Goal: Information Seeking & Learning: Learn about a topic

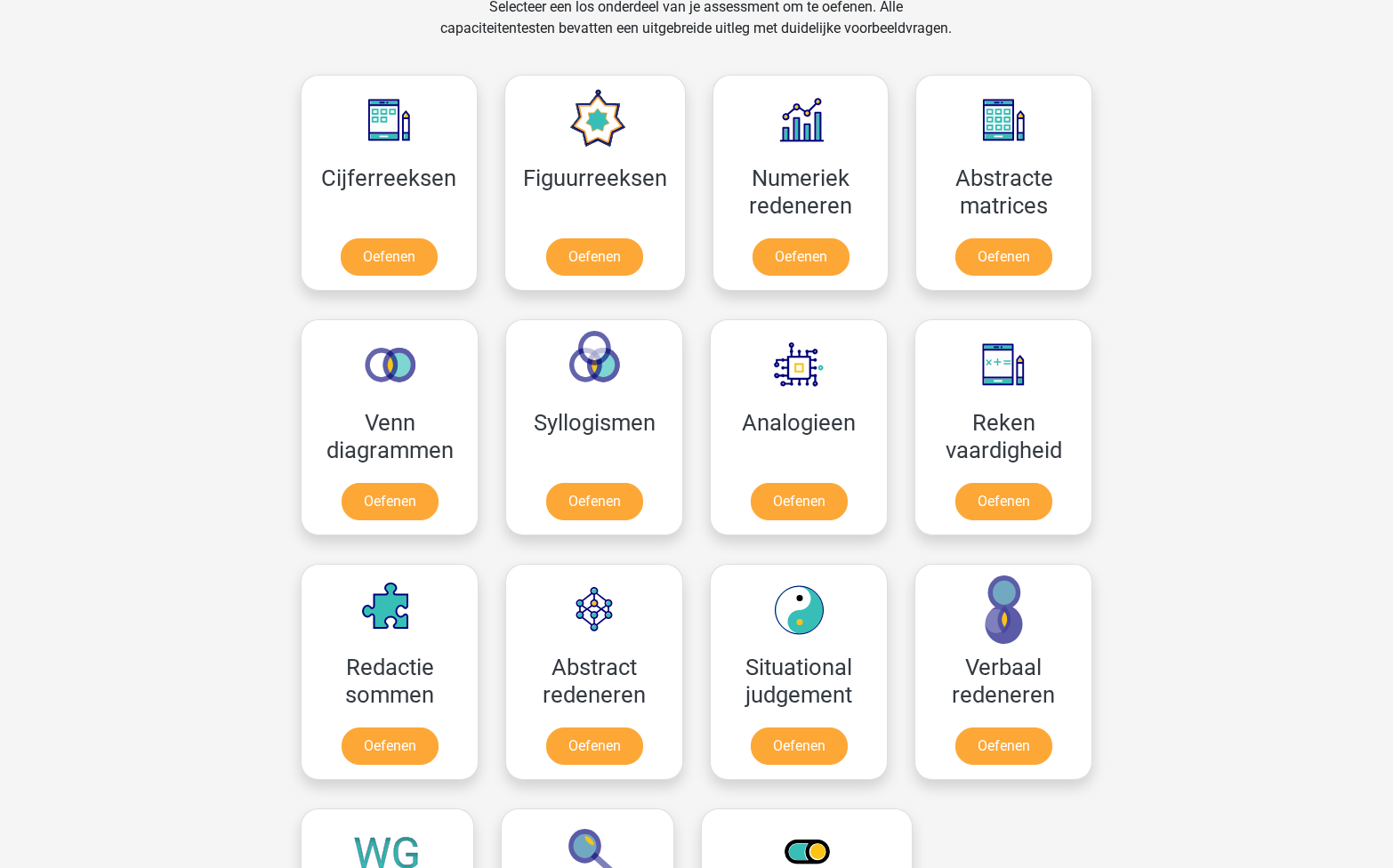
scroll to position [778, 0]
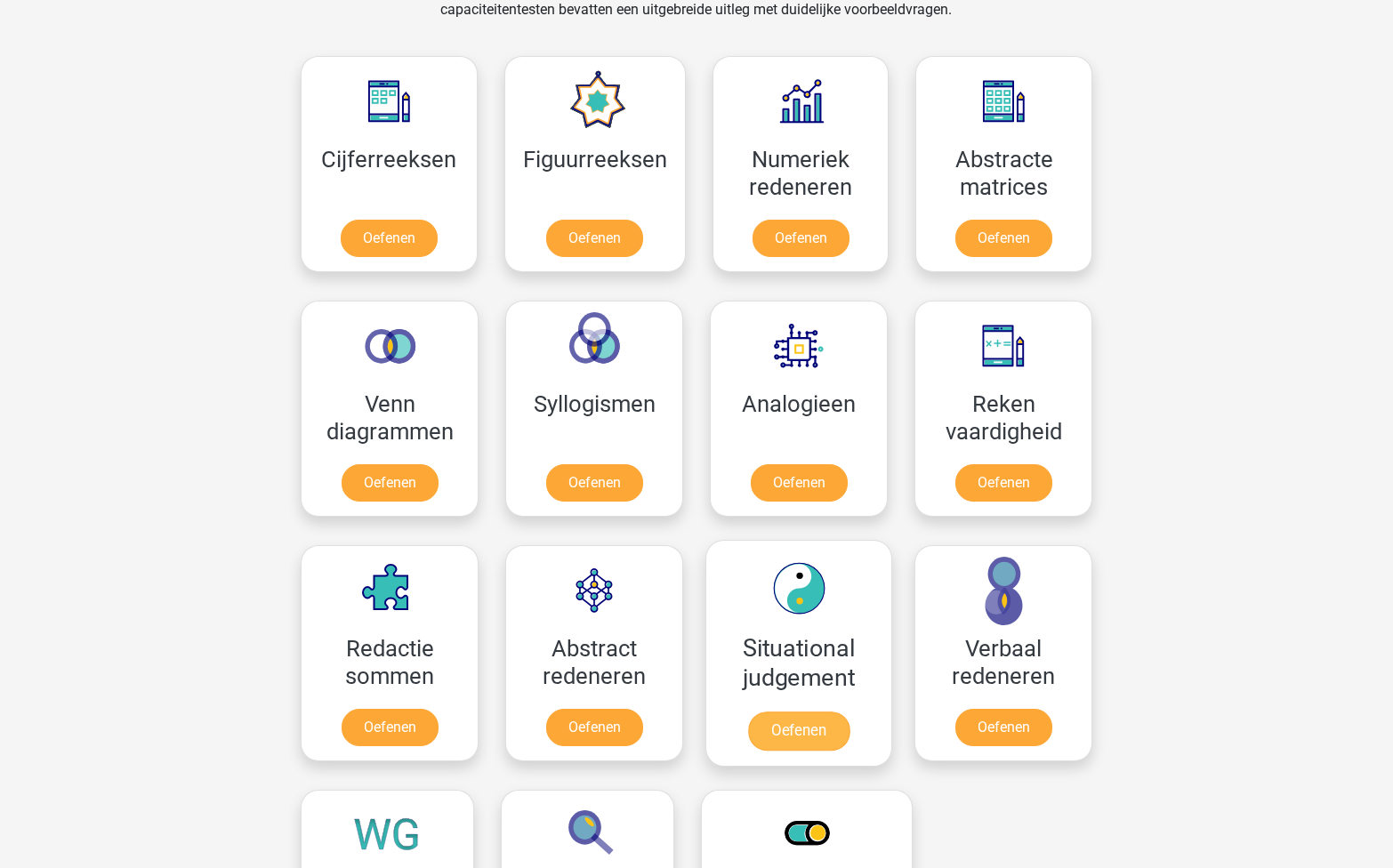
click at [849, 711] on link "Oefenen" at bounding box center [799, 731] width 102 height 39
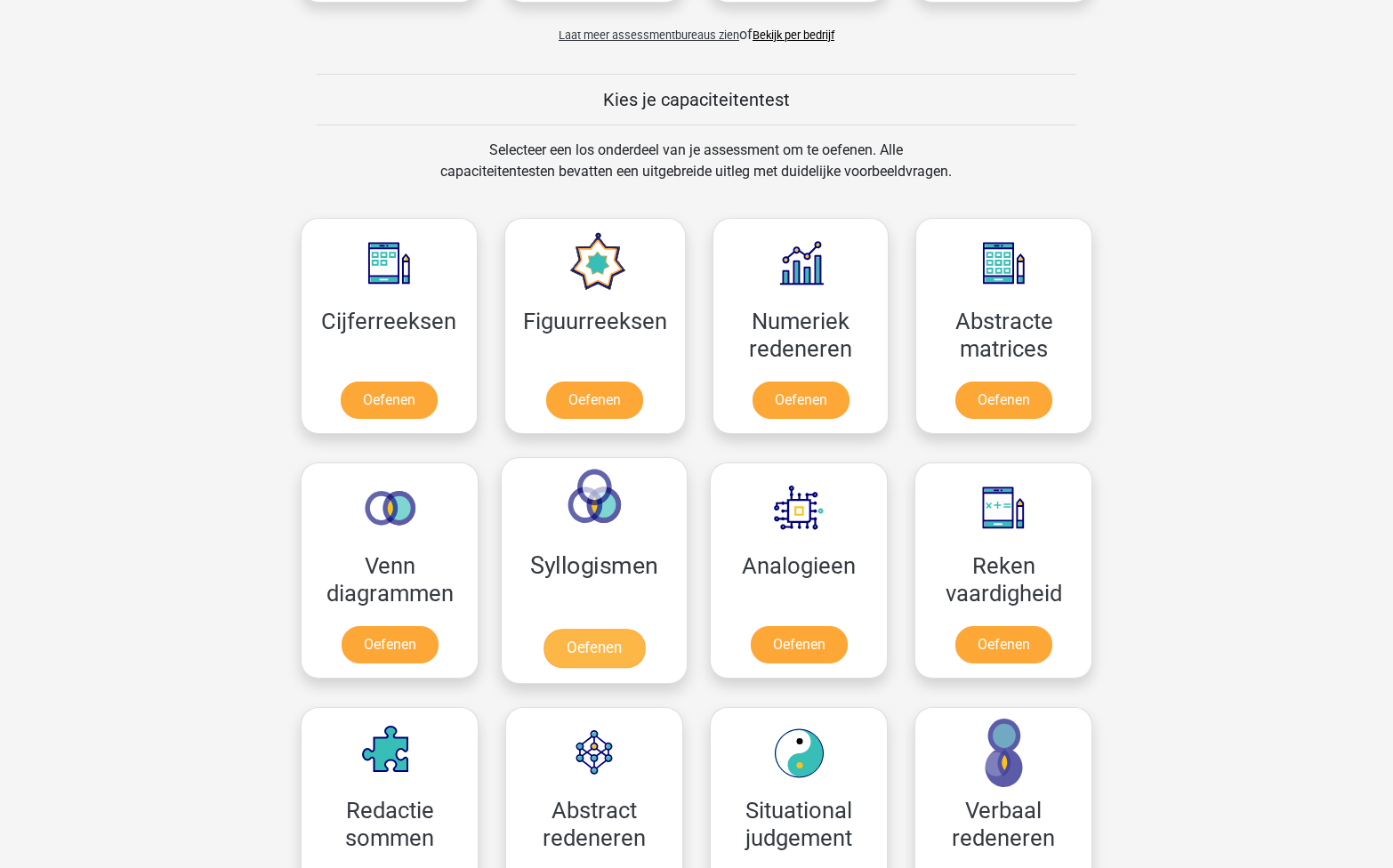
scroll to position [616, 0]
click at [645, 630] on link "Oefenen" at bounding box center [594, 650] width 102 height 39
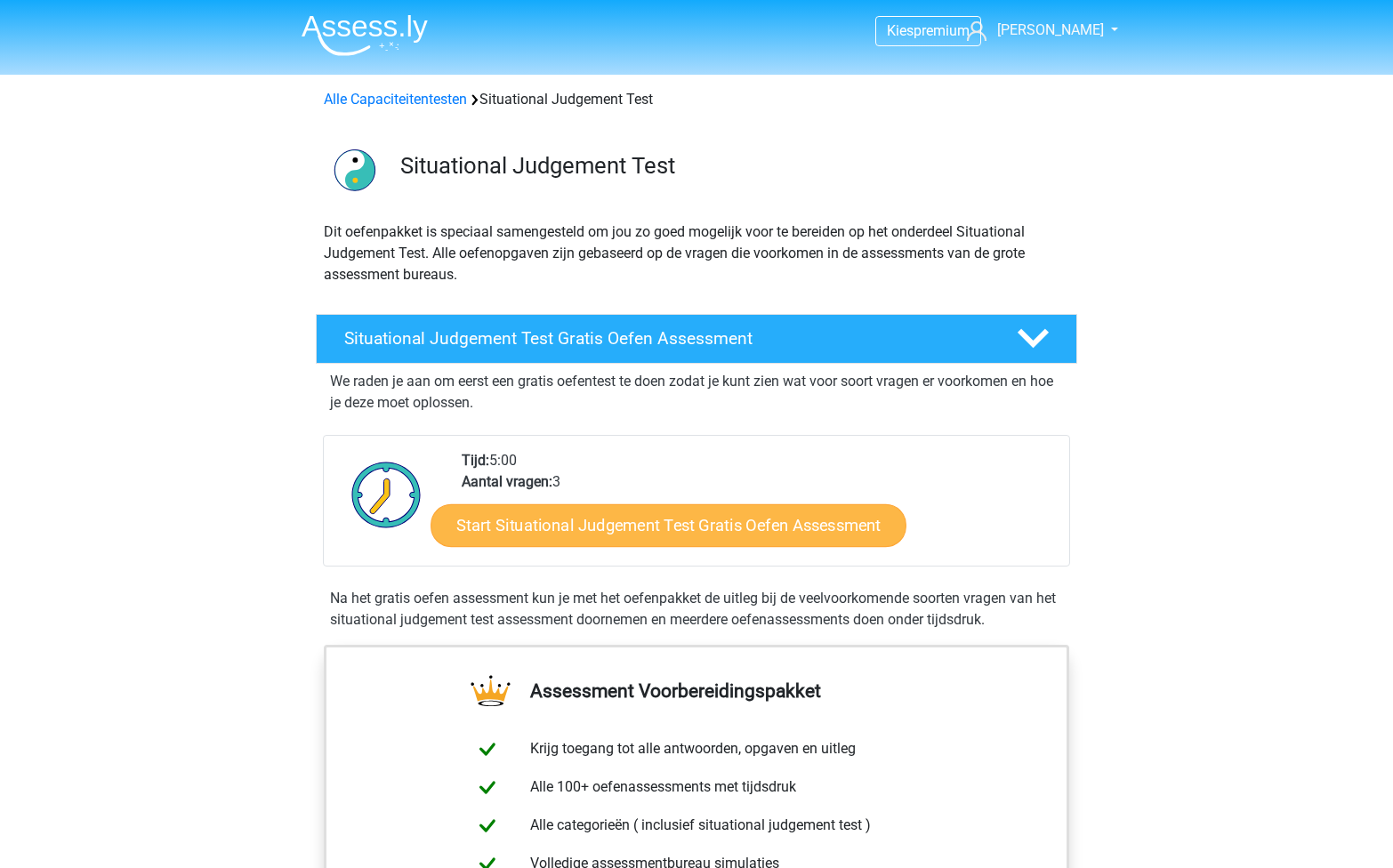
click at [790, 507] on link "Start Situational Judgement Test Gratis Oefen Assessment" at bounding box center [668, 526] width 476 height 43
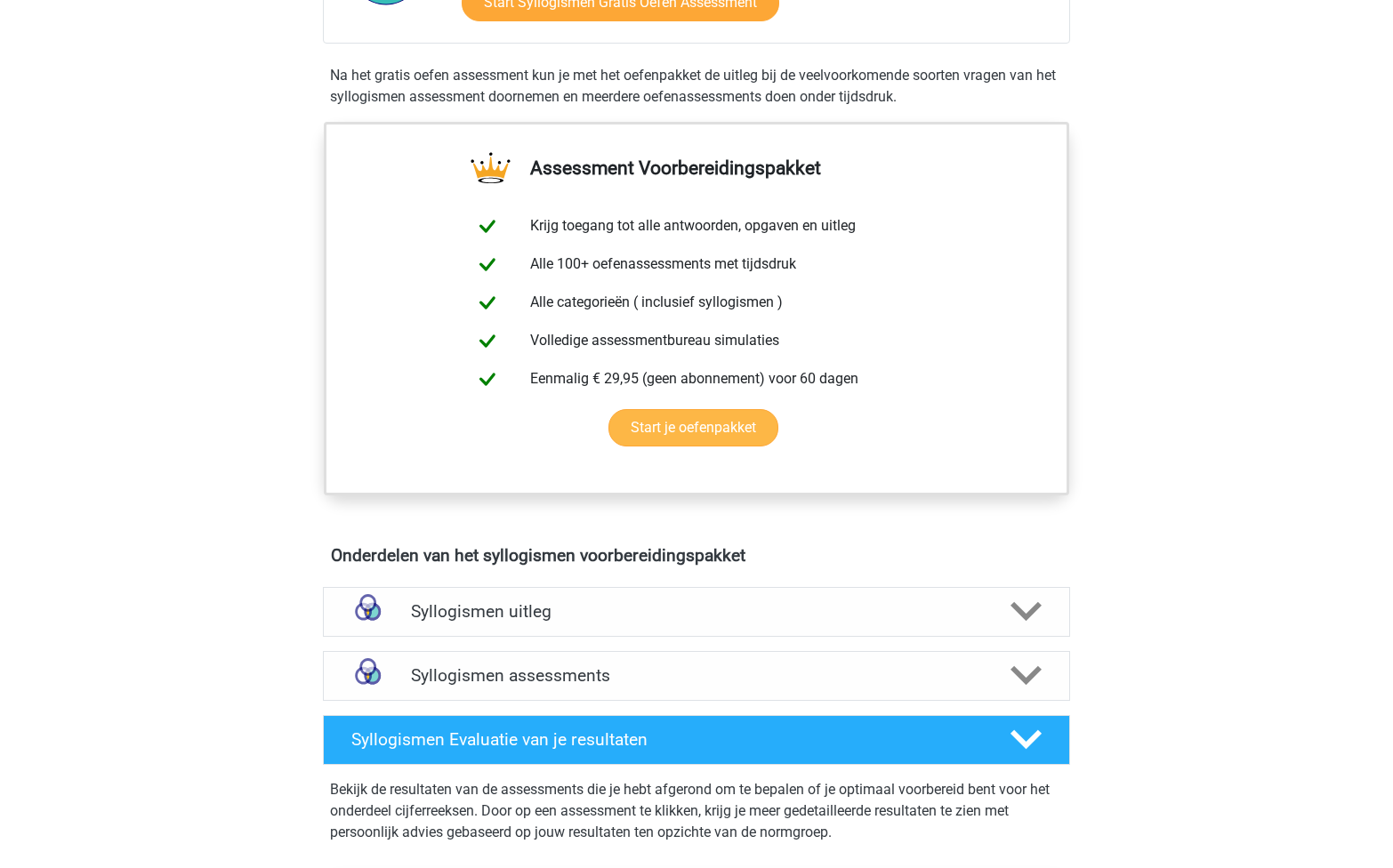
scroll to position [503, 0]
click at [645, 616] on h4 "Syllogismen uitleg" at bounding box center [696, 611] width 571 height 20
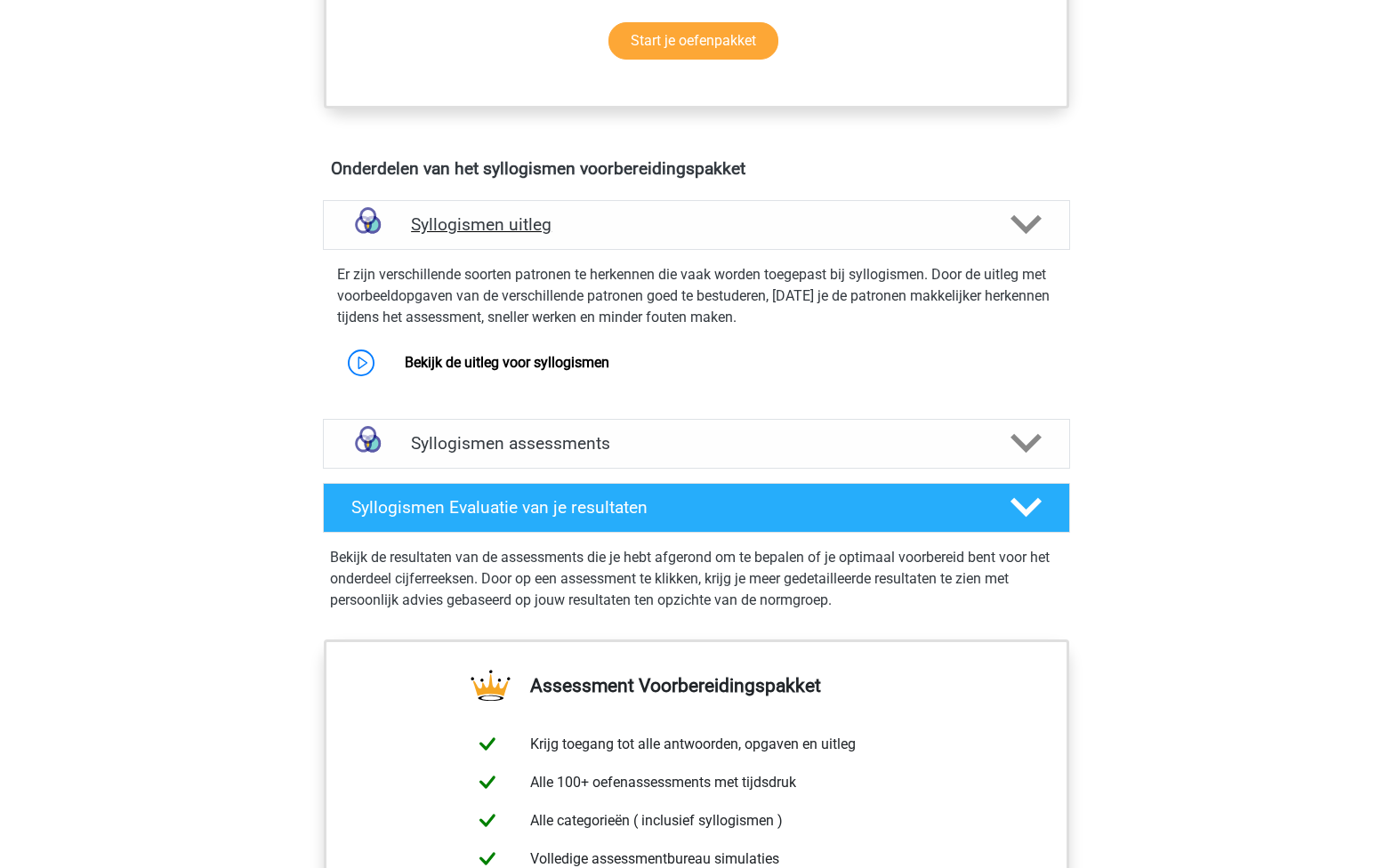
scroll to position [894, 0]
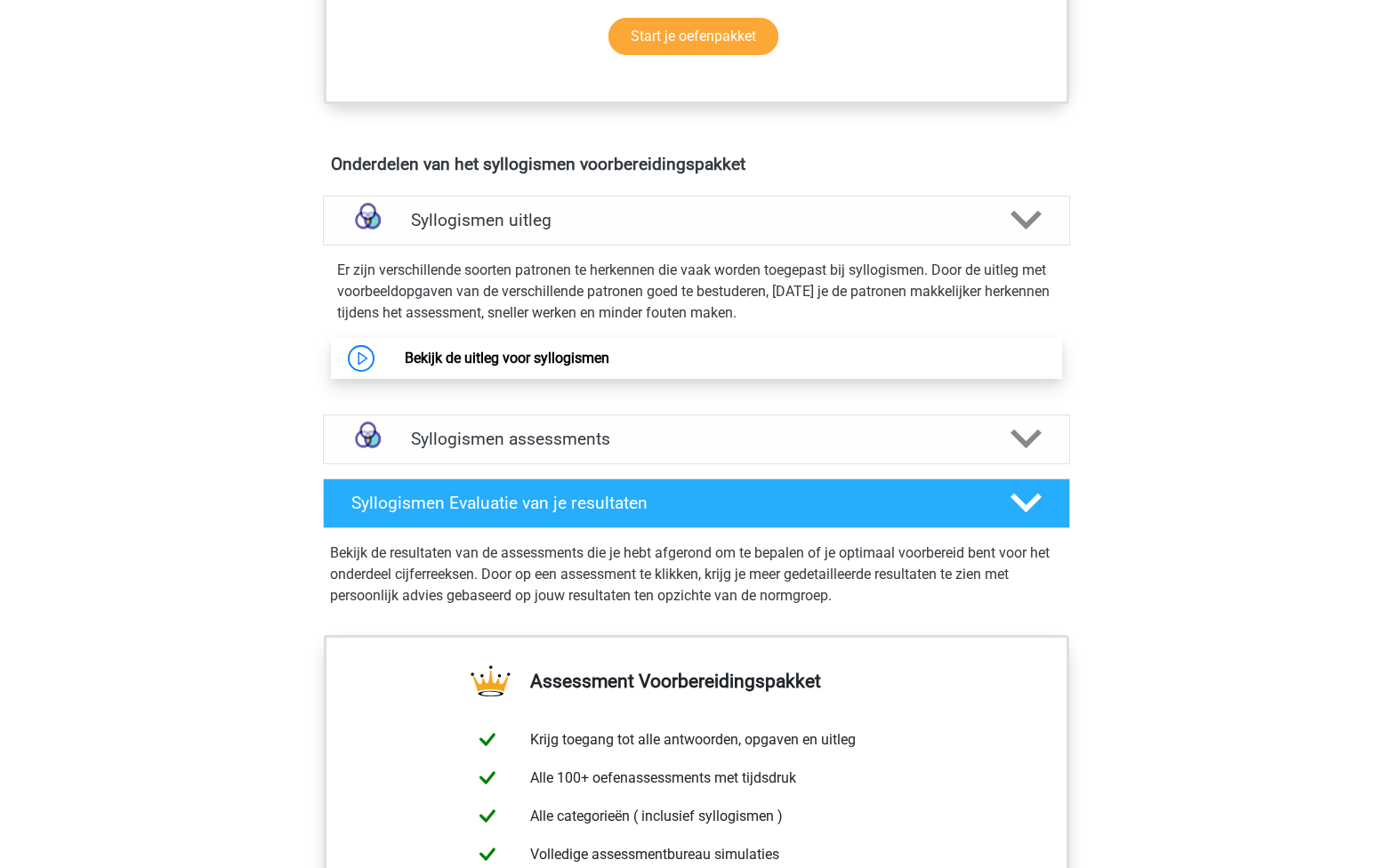
click at [520, 356] on link "Bekijk de uitleg voor syllogismen" at bounding box center [507, 357] width 205 height 17
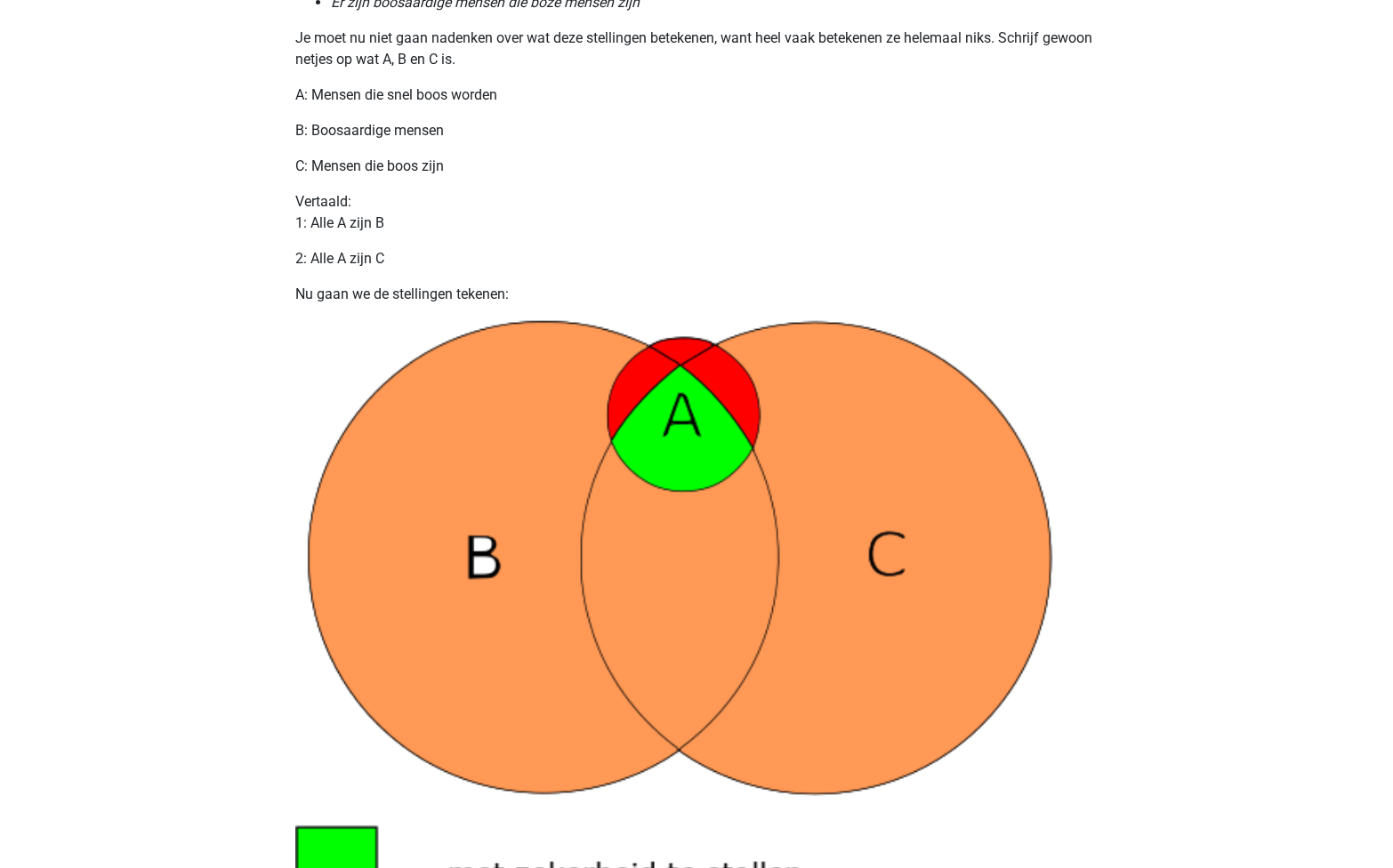
scroll to position [891, 0]
